Goal: Task Accomplishment & Management: Manage account settings

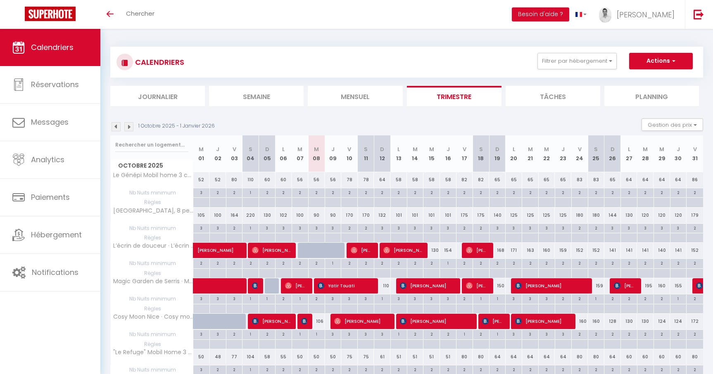
click at [320, 323] on div "106" at bounding box center [316, 321] width 17 height 15
type input "106"
type input "Mer 08 Octobre 2025"
type input "Jeu 09 Octobre 2025"
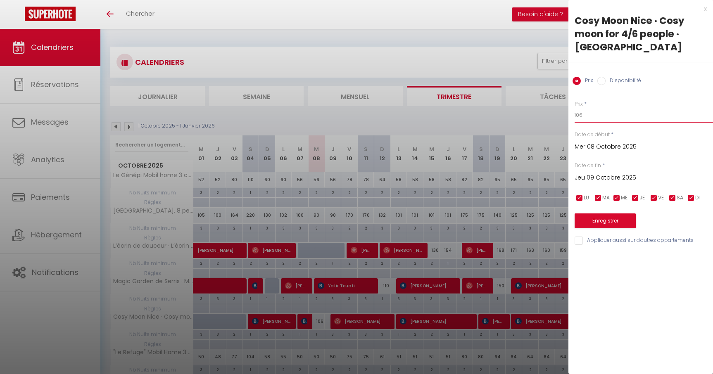
click at [597, 115] on input "106" at bounding box center [644, 115] width 138 height 15
type input "100"
click at [607, 223] on button "Enregistrer" at bounding box center [605, 221] width 61 height 15
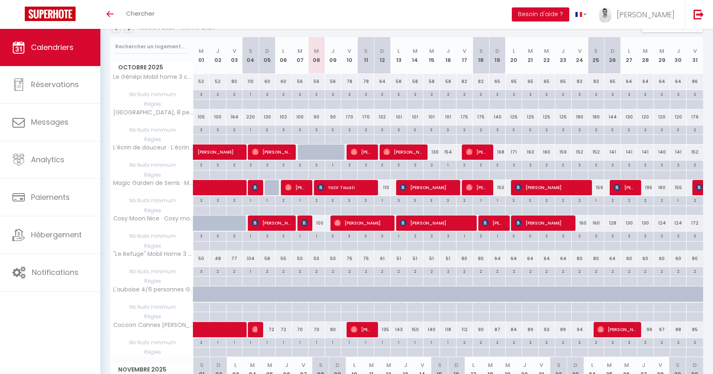
scroll to position [99, 0]
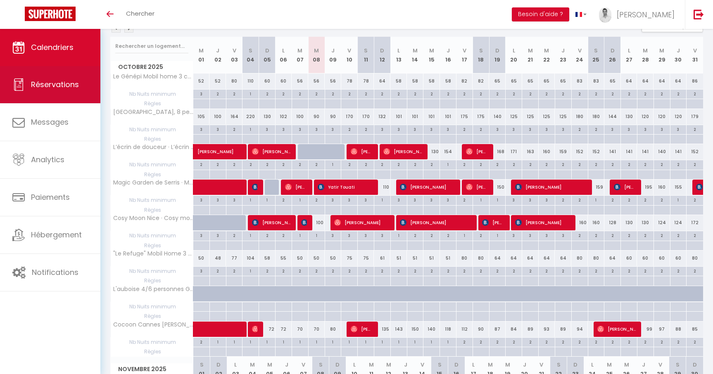
click at [59, 95] on link "Réservations" at bounding box center [50, 84] width 100 height 37
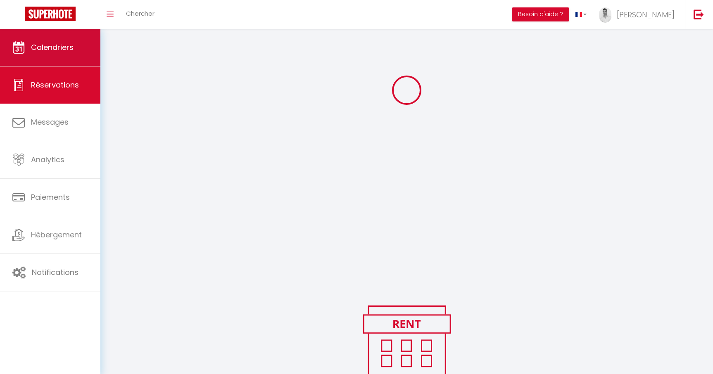
scroll to position [115, 0]
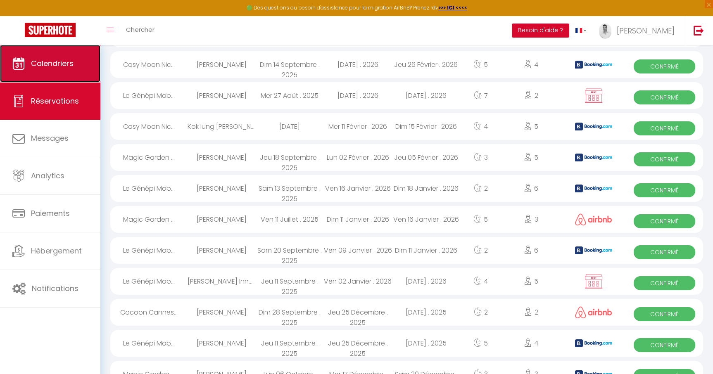
click at [68, 59] on span "Calendriers" at bounding box center [52, 63] width 43 height 10
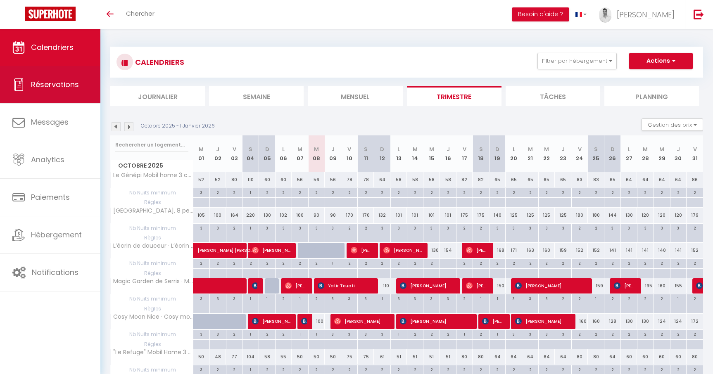
click at [56, 84] on span "Réservations" at bounding box center [55, 84] width 48 height 10
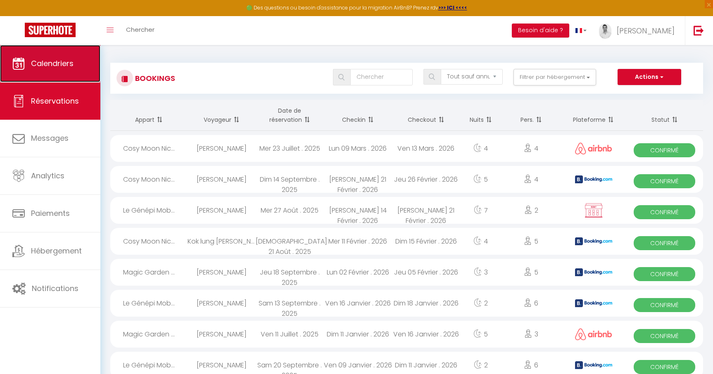
click at [59, 60] on span "Calendriers" at bounding box center [52, 63] width 43 height 10
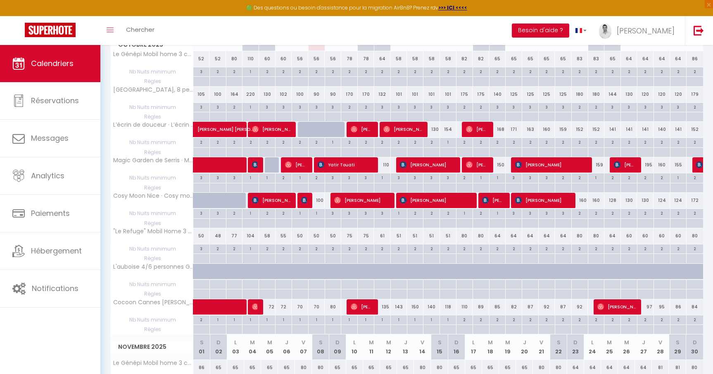
scroll to position [141, 0]
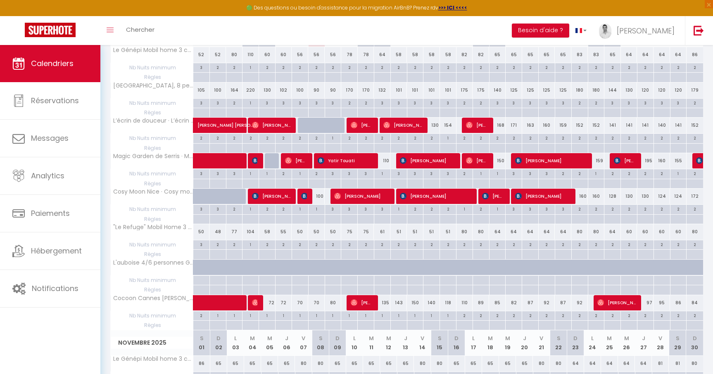
click at [331, 304] on div "80" at bounding box center [333, 302] width 17 height 15
type input "80"
type input "Jeu 09 Octobre 2025"
type input "Ven 10 Octobre 2025"
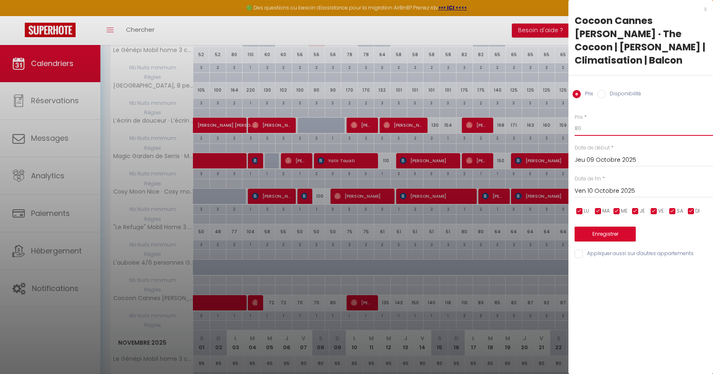
click at [612, 121] on input "80" at bounding box center [644, 128] width 138 height 15
type input "8"
type input "79"
click at [621, 227] on button "Enregistrer" at bounding box center [605, 234] width 61 height 15
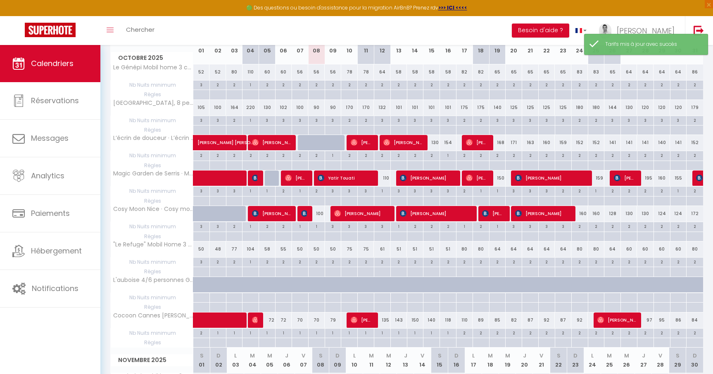
scroll to position [125, 0]
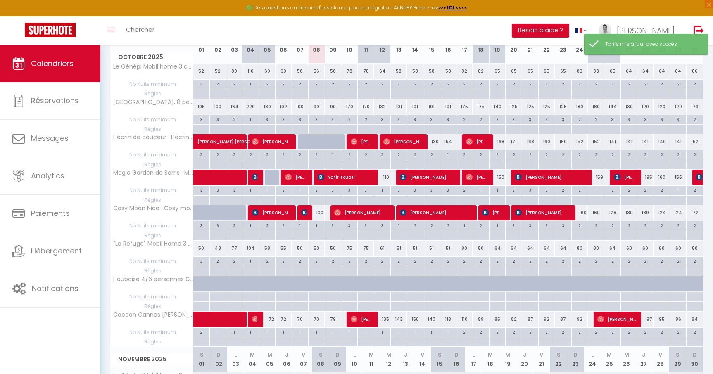
click at [386, 320] on div "135" at bounding box center [382, 319] width 17 height 15
type input "135"
type input "Dim 12 Octobre 2025"
type input "Lun 13 Octobre 2025"
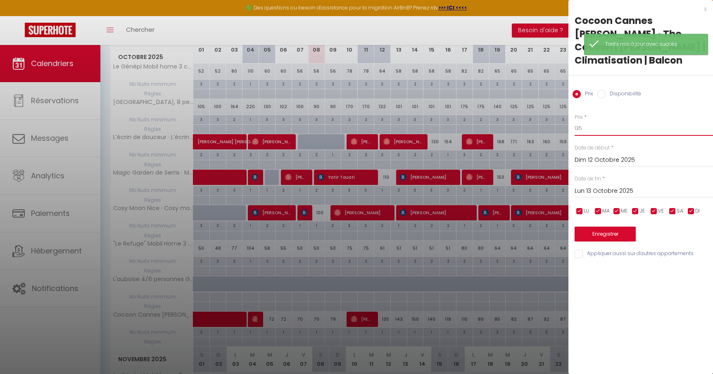
click at [608, 121] on input "135" at bounding box center [644, 128] width 138 height 15
type input "130"
click at [616, 227] on button "Enregistrer" at bounding box center [605, 234] width 61 height 15
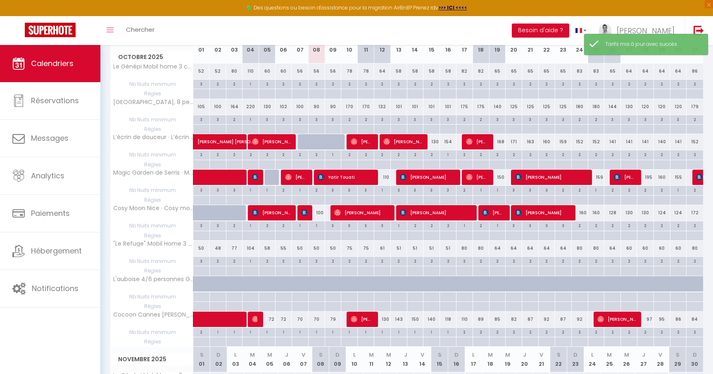
click at [404, 318] on div "143" at bounding box center [399, 319] width 17 height 15
type input "143"
type input "Lun 13 Octobre 2025"
type input "[DATE] Octobre 2025"
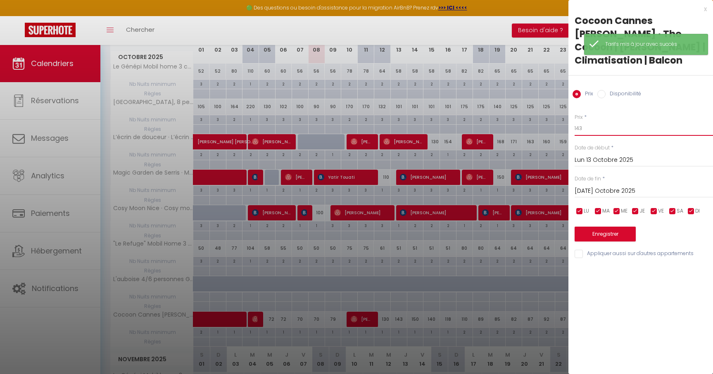
click at [607, 121] on input "143" at bounding box center [644, 128] width 138 height 15
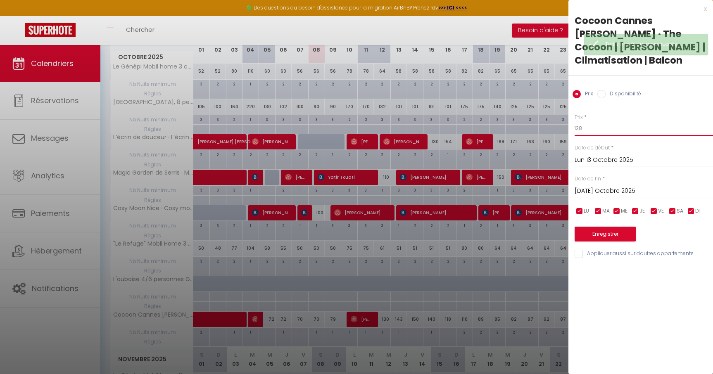
type input "138"
click at [616, 227] on button "Enregistrer" at bounding box center [605, 234] width 61 height 15
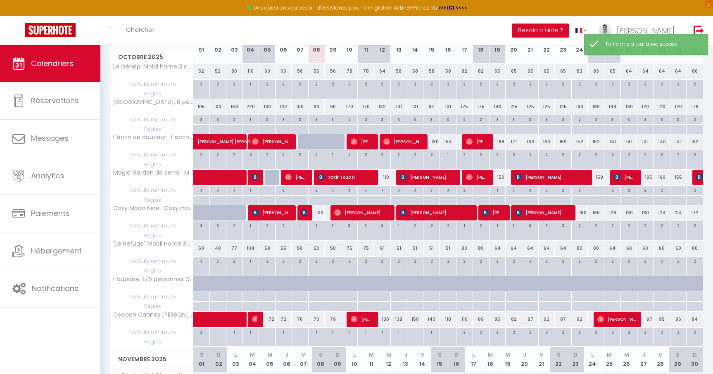
click at [416, 318] on div "150" at bounding box center [415, 319] width 17 height 15
type input "150"
type input "[DATE] Octobre 2025"
type input "Mer 15 Octobre 2025"
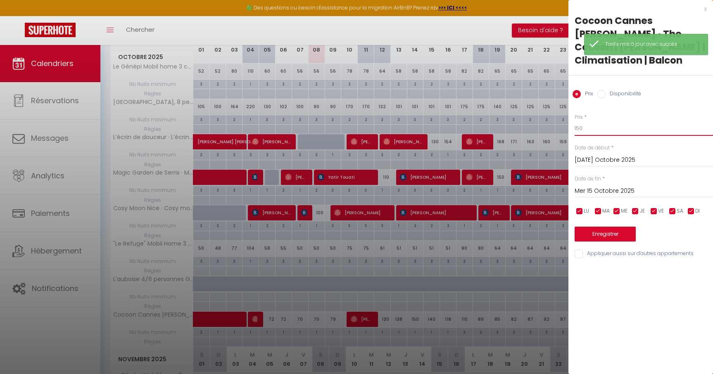
click at [605, 121] on input "150" at bounding box center [644, 128] width 138 height 15
type input "145"
click at [610, 227] on button "Enregistrer" at bounding box center [605, 234] width 61 height 15
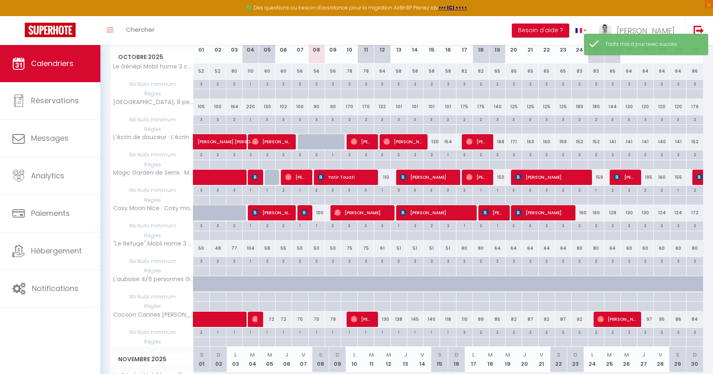
click at [432, 320] on div "140" at bounding box center [432, 319] width 17 height 15
type input "140"
type input "Mer 15 Octobre 2025"
type input "Jeu 16 Octobre 2025"
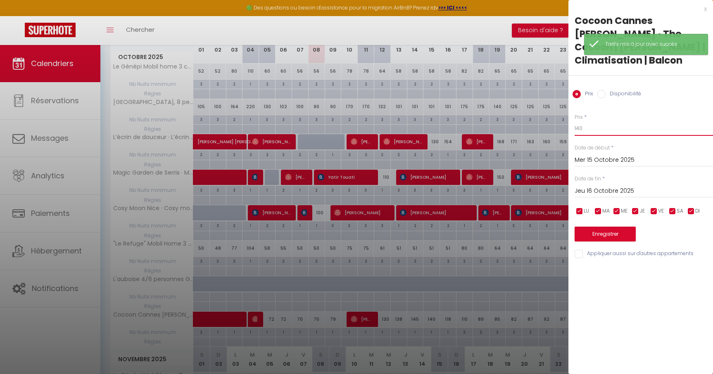
click at [599, 121] on input "140" at bounding box center [644, 128] width 138 height 15
type input "138"
click at [611, 227] on button "Enregistrer" at bounding box center [605, 234] width 61 height 15
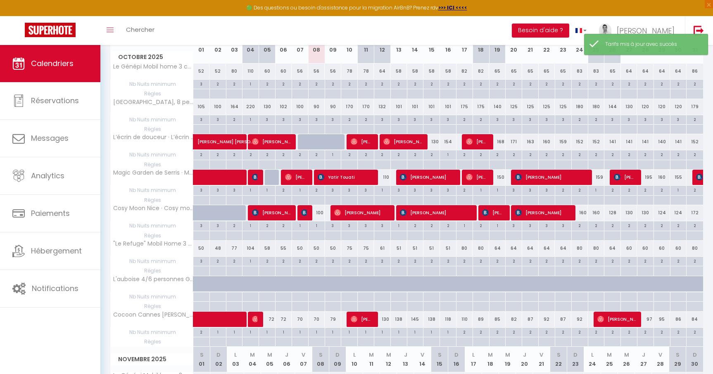
click at [451, 323] on div "118" at bounding box center [448, 319] width 17 height 15
type input "118"
type input "Jeu 16 Octobre 2025"
type input "Ven 17 Octobre 2025"
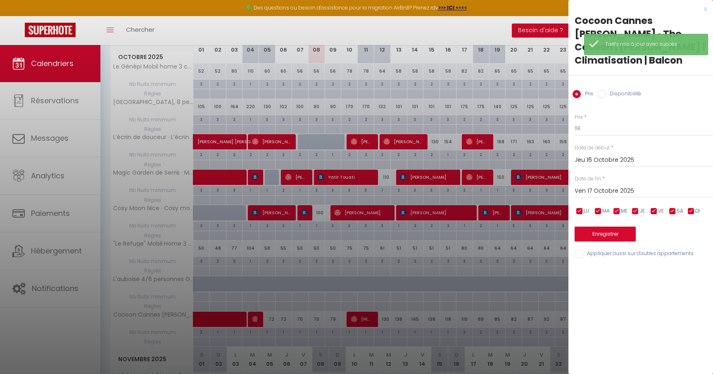
click at [606, 124] on div "Prix * 118 Statut * Disponible Indisponible Date de début * Jeu 16 Octobre 2025…" at bounding box center [641, 181] width 145 height 156
click at [596, 121] on input "118" at bounding box center [644, 128] width 138 height 15
type input "114"
click at [612, 227] on button "Enregistrer" at bounding box center [605, 234] width 61 height 15
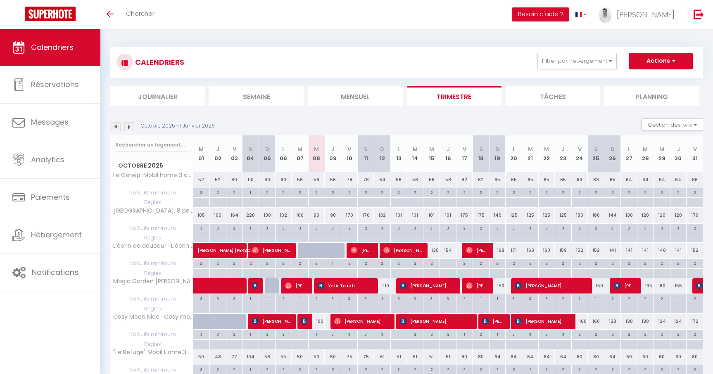
scroll to position [109, 0]
